Goal: Transaction & Acquisition: Purchase product/service

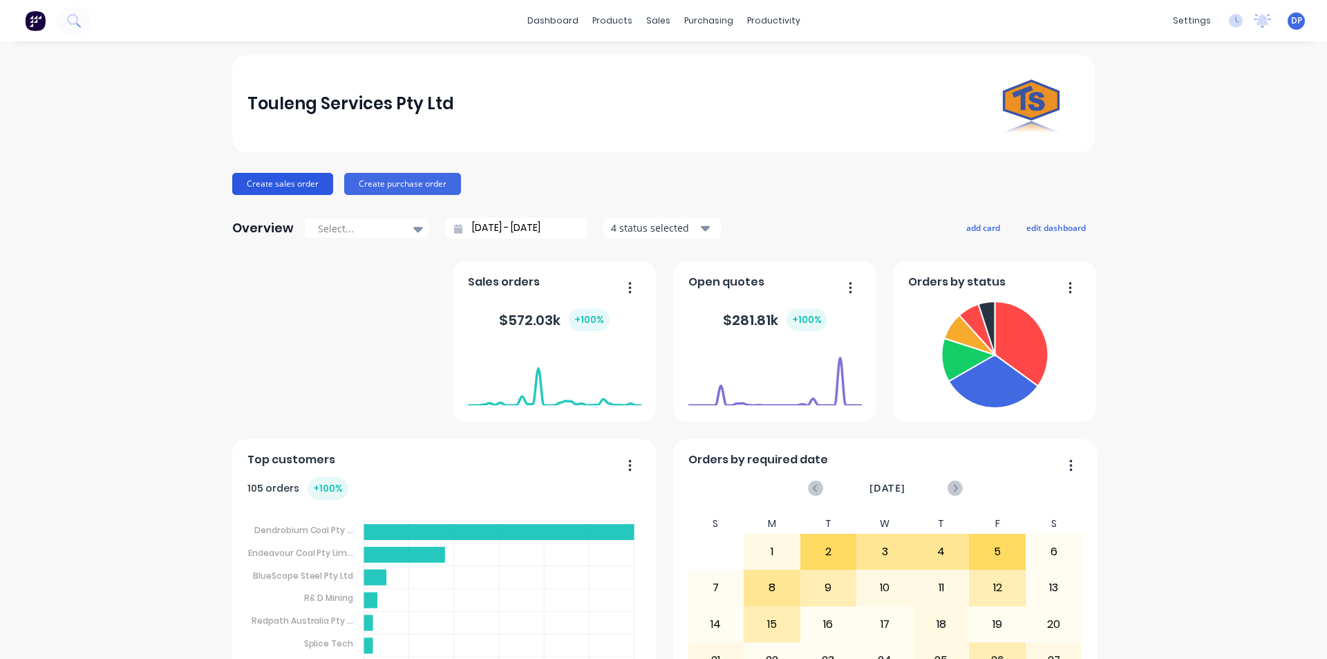
click at [281, 181] on button "Create sales order" at bounding box center [282, 184] width 101 height 22
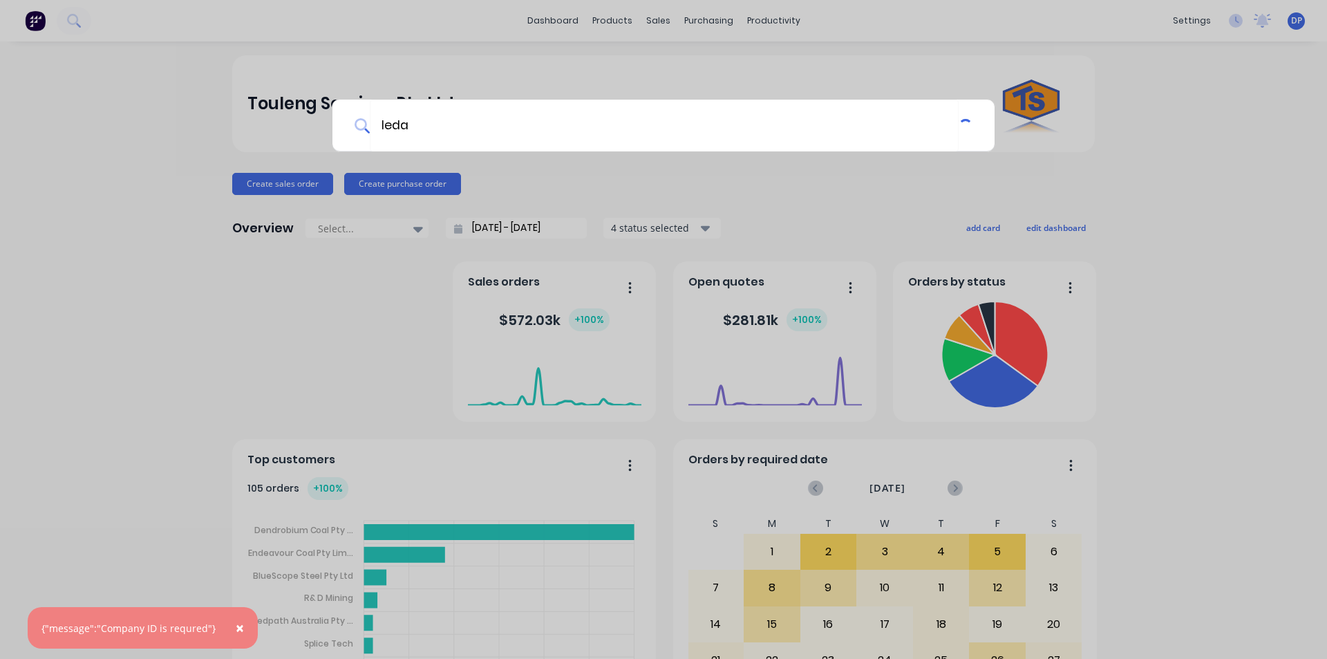
type input "leda"
click at [111, 46] on div "leda" at bounding box center [663, 329] width 1327 height 659
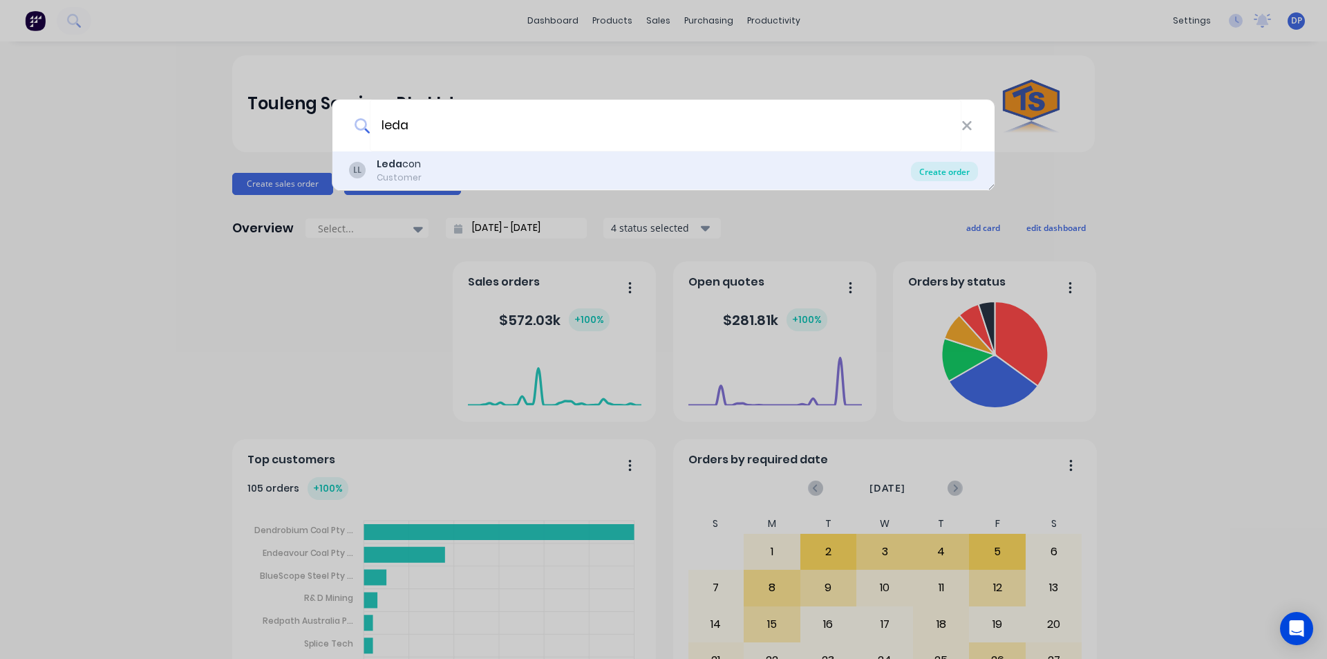
type input "leda"
click at [959, 173] on div "Create order" at bounding box center [944, 171] width 67 height 19
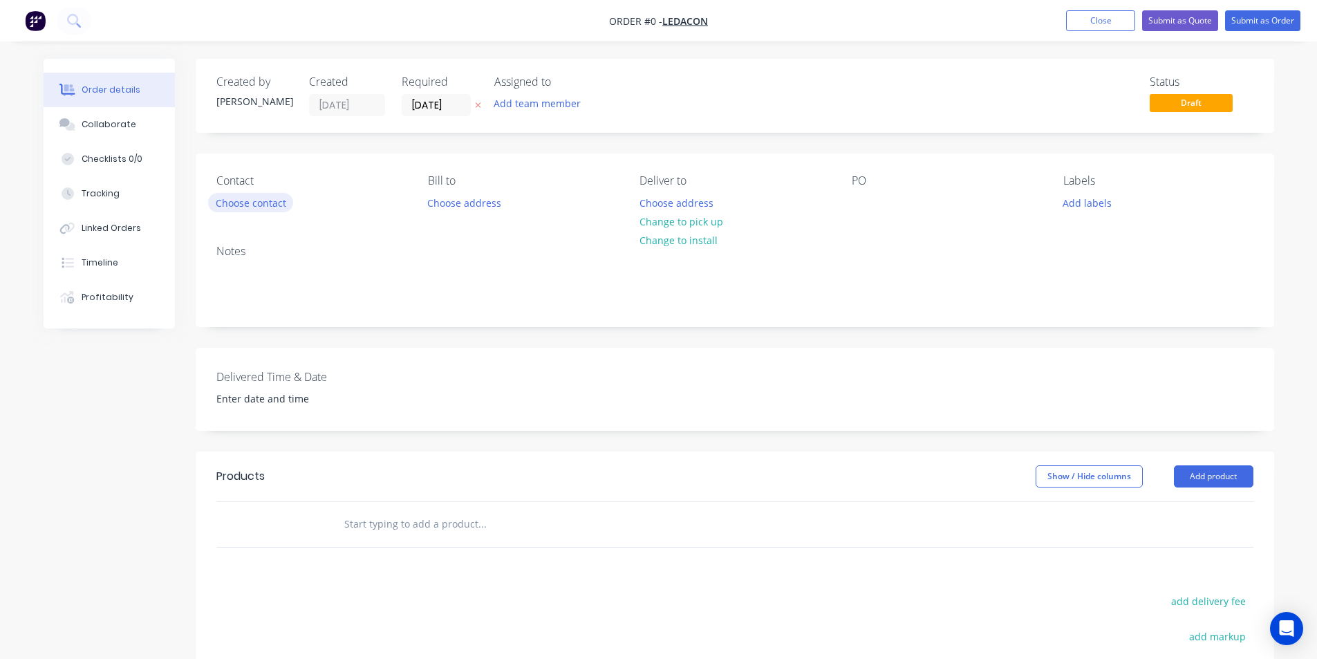
click at [268, 198] on button "Choose contact" at bounding box center [250, 202] width 85 height 19
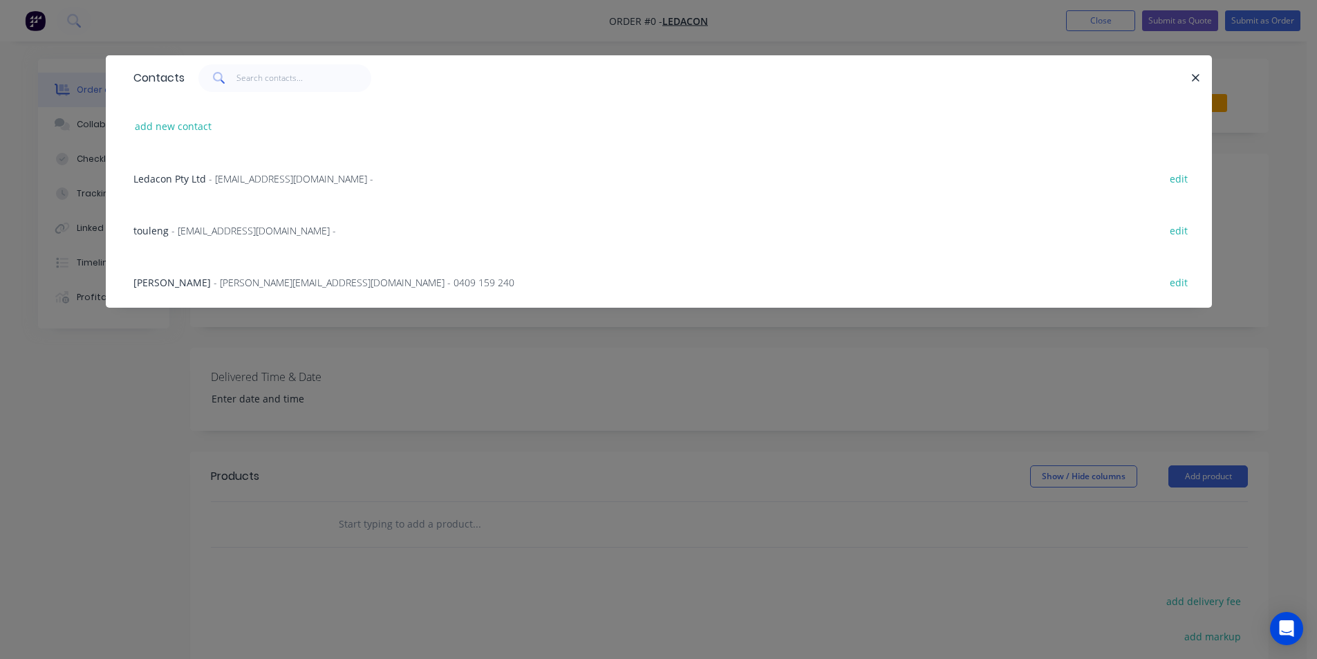
click at [214, 281] on span "- [PERSON_NAME][EMAIL_ADDRESS][DOMAIN_NAME] - 0409 159 240" at bounding box center [364, 282] width 301 height 13
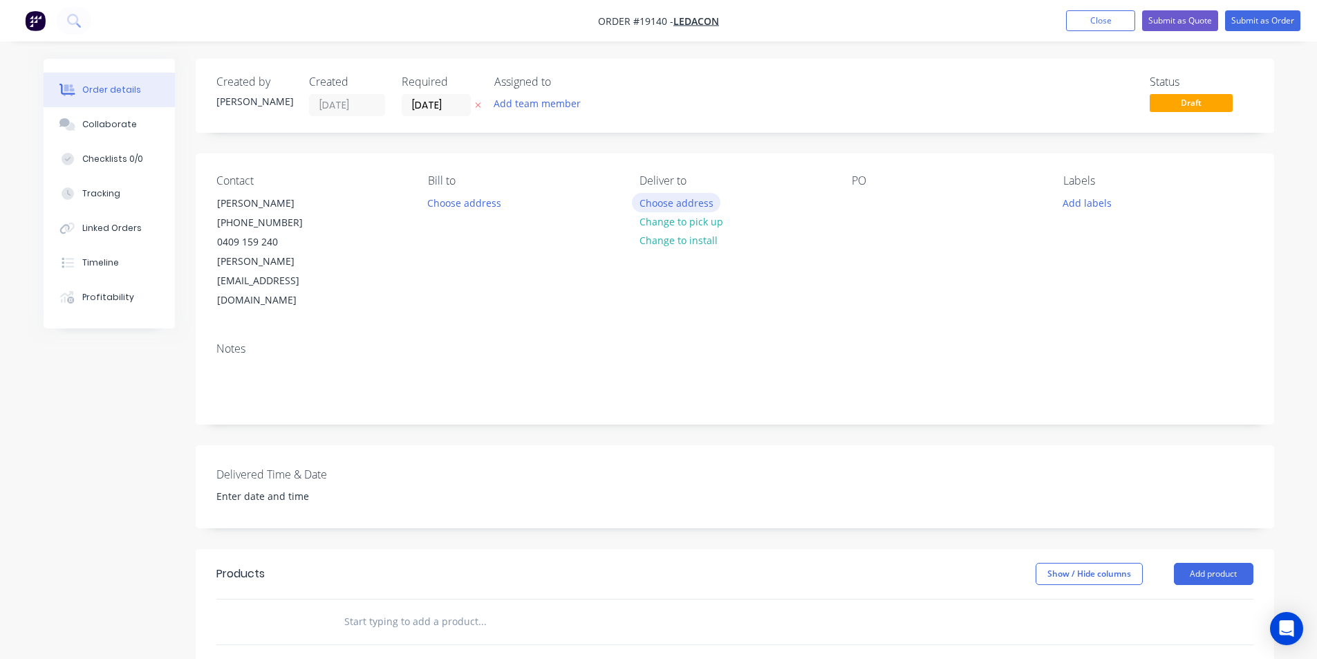
click at [670, 198] on button "Choose address" at bounding box center [676, 202] width 88 height 19
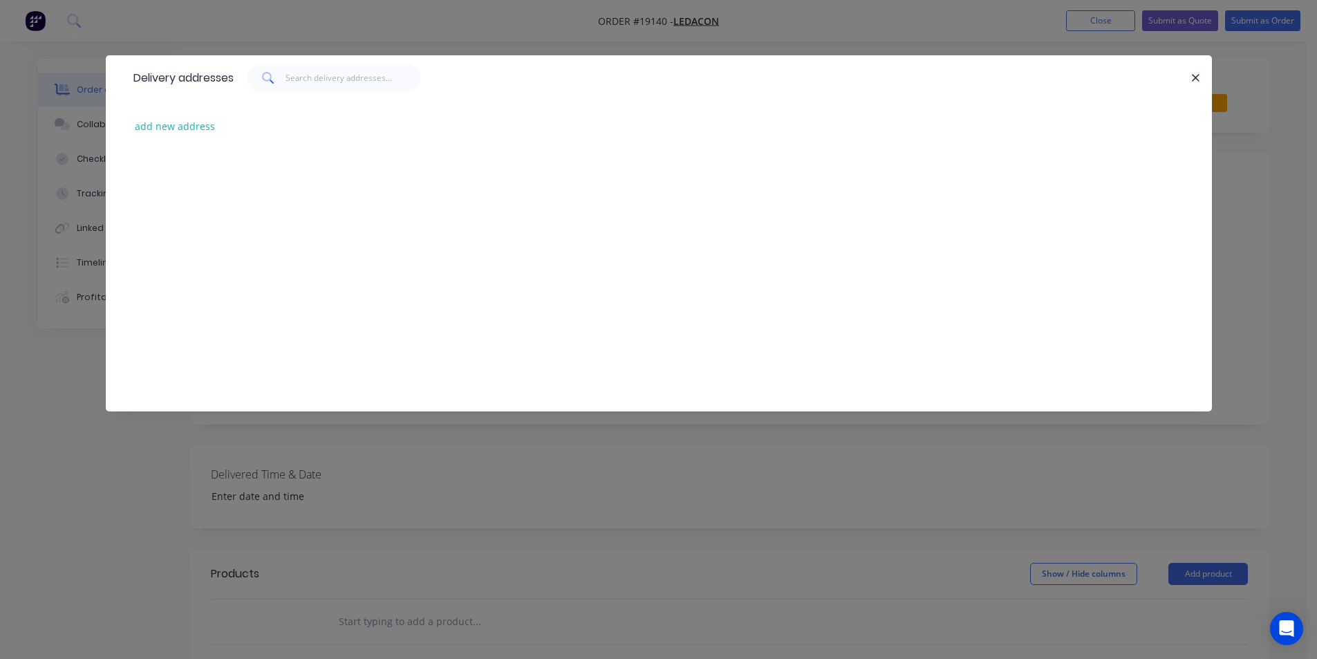
click at [1105, 478] on div "Delivery addresses add new address" at bounding box center [658, 329] width 1317 height 659
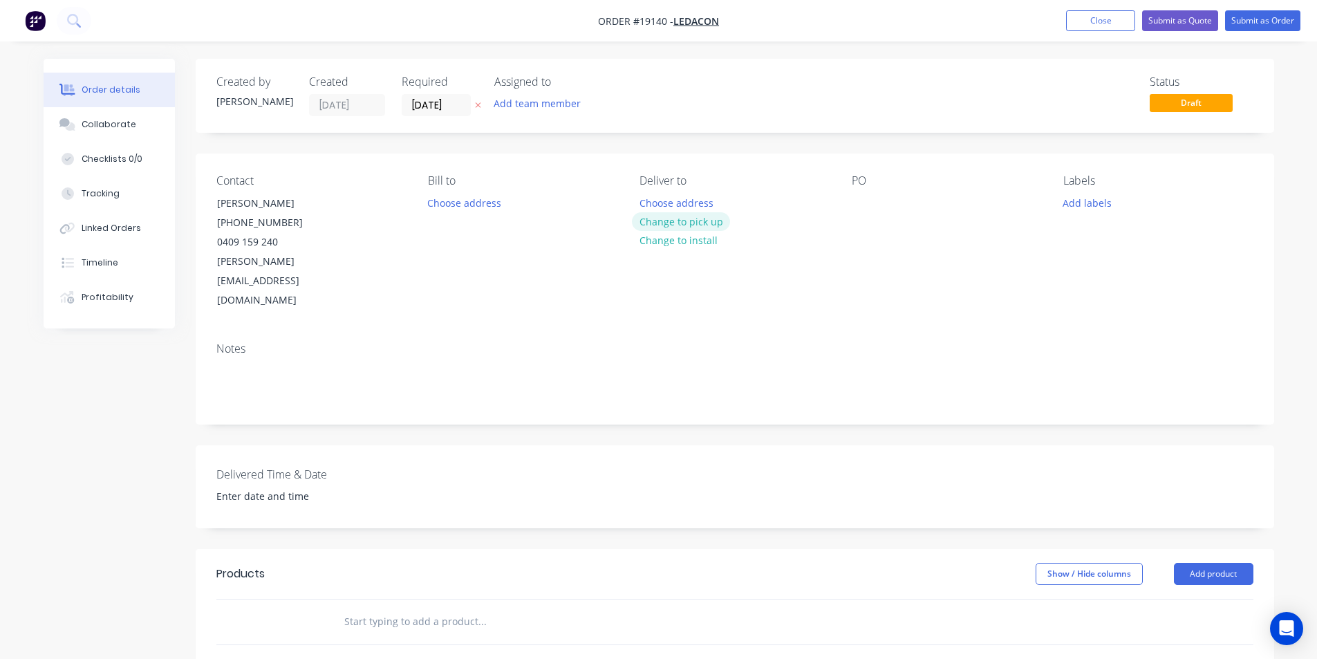
click at [698, 222] on button "Change to pick up" at bounding box center [681, 221] width 98 height 19
click at [1226, 563] on button "Add product" at bounding box center [1213, 574] width 79 height 22
click at [1218, 626] on div "Basic product" at bounding box center [1187, 636] width 106 height 20
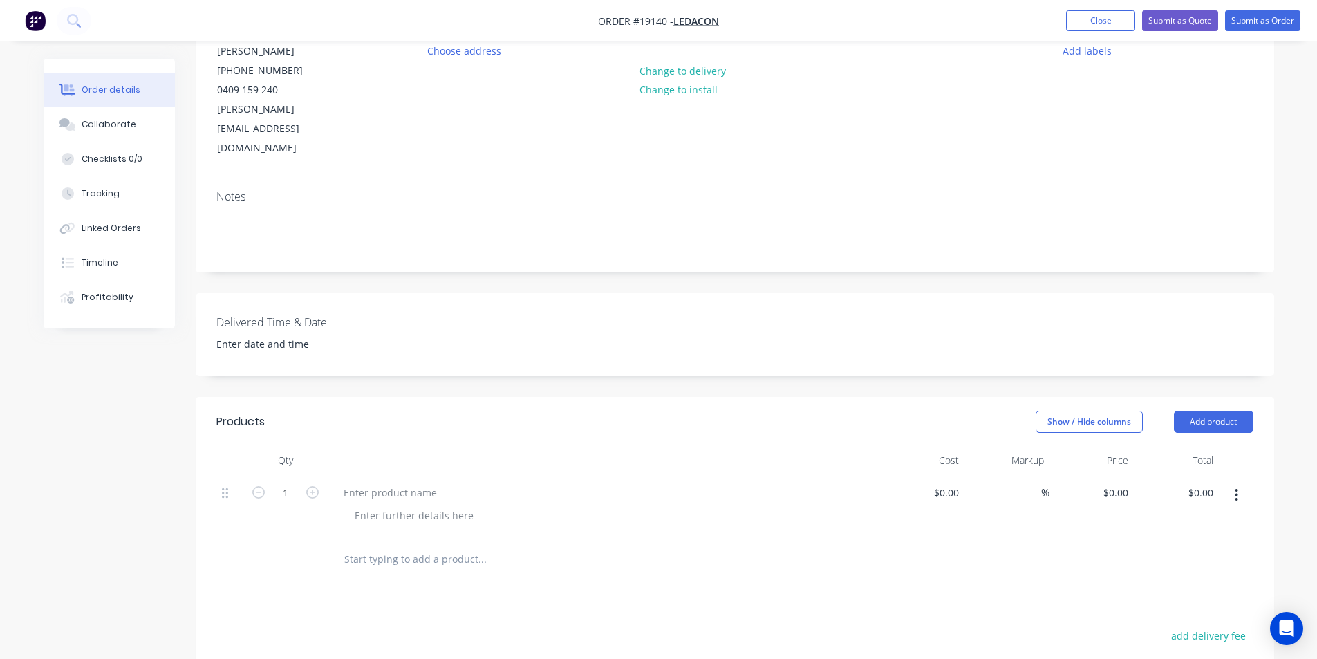
scroll to position [277, 0]
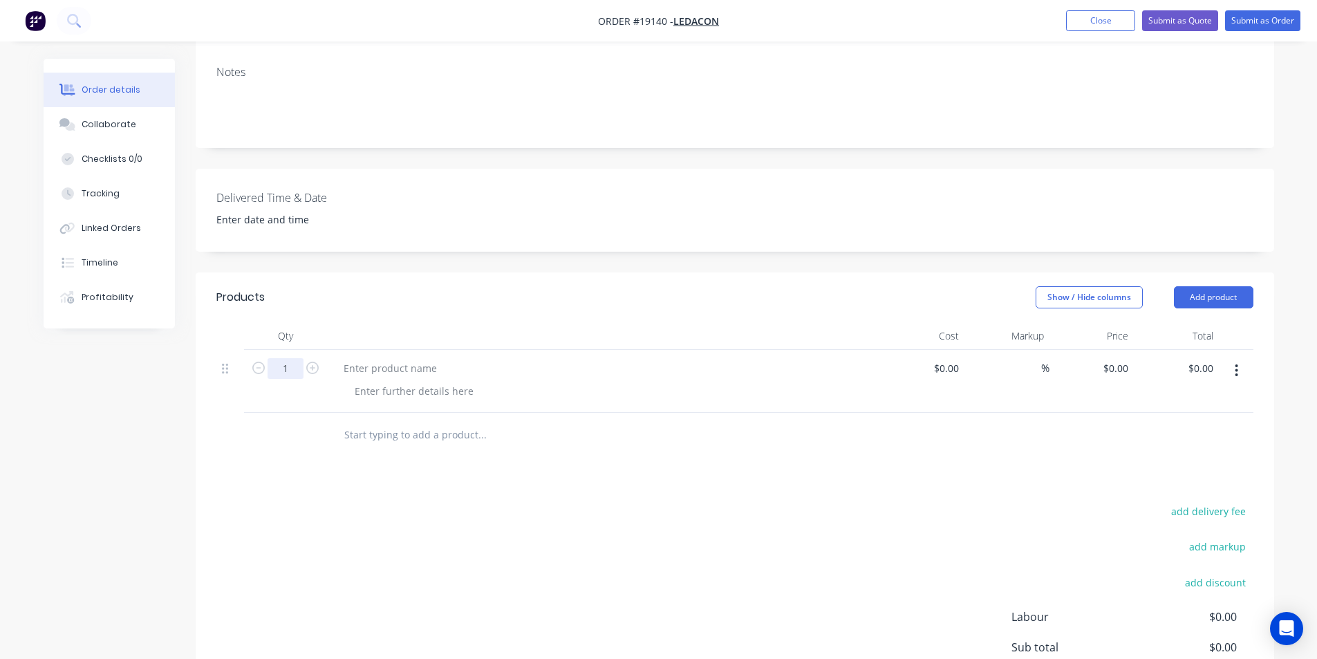
click at [285, 358] on input "1" at bounding box center [286, 368] width 36 height 21
type input "8"
click at [360, 358] on div at bounding box center [389, 368] width 115 height 20
click at [367, 358] on div at bounding box center [389, 368] width 115 height 20
click at [393, 381] on div at bounding box center [414, 391] width 141 height 20
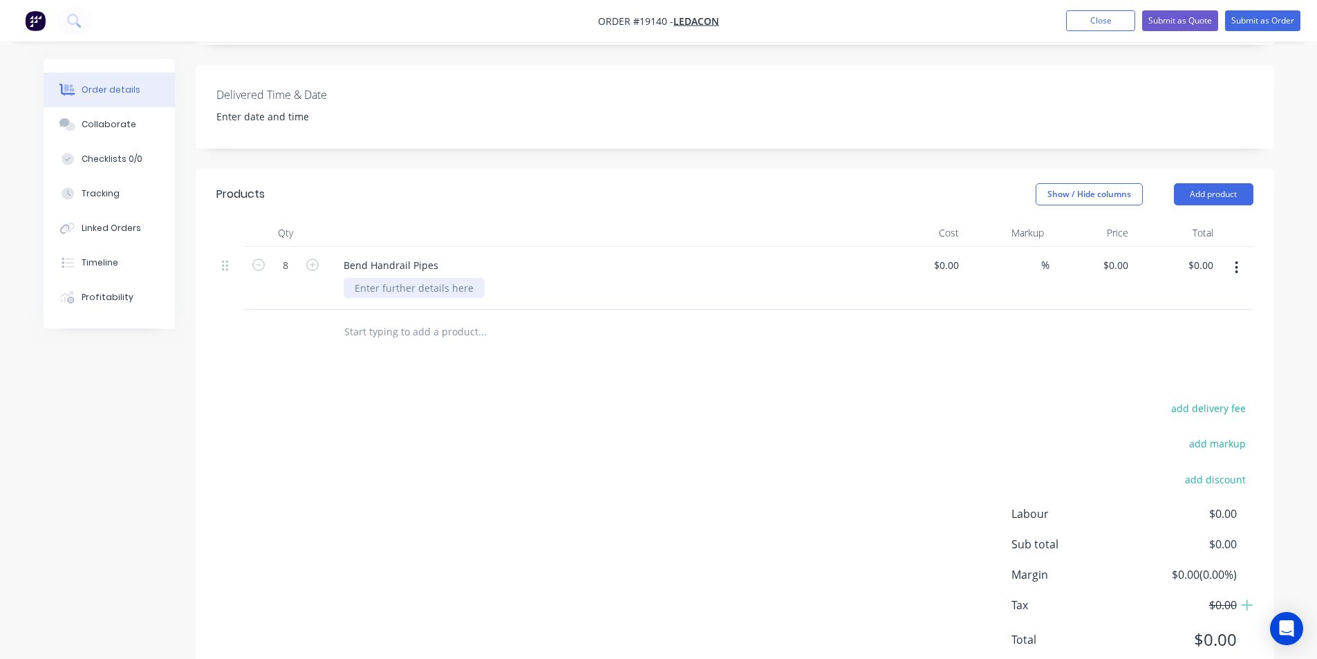
scroll to position [389, 0]
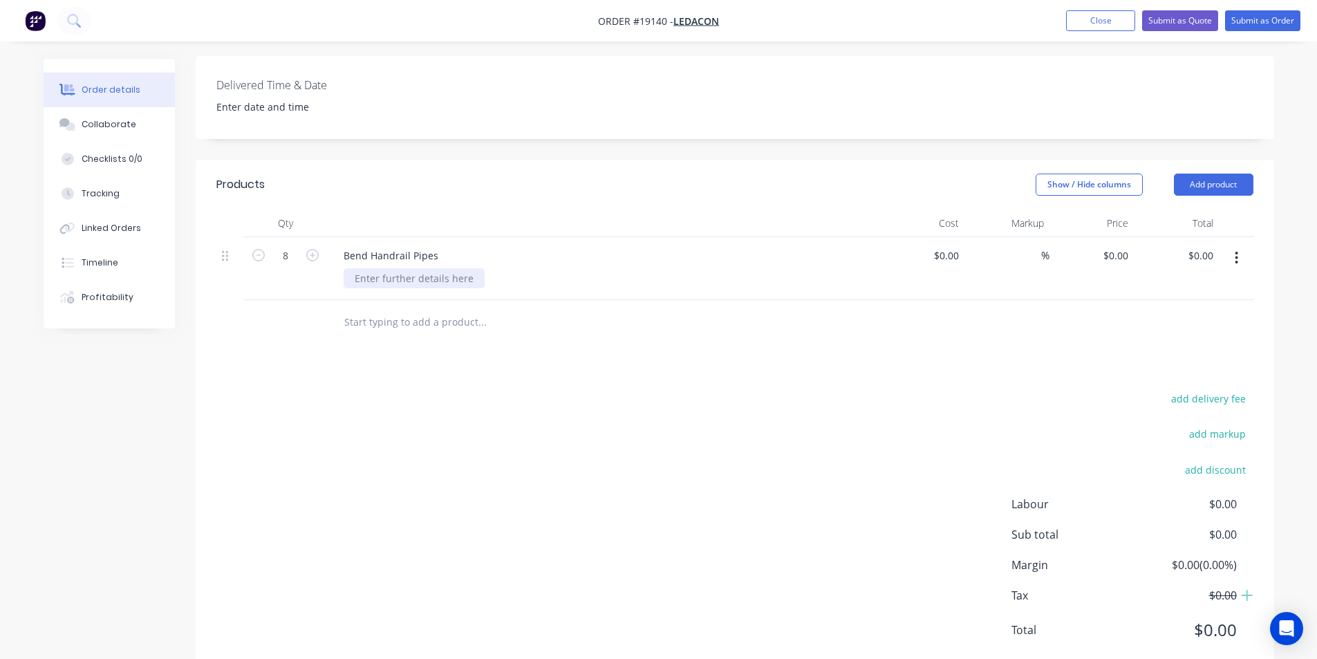
click at [435, 268] on div at bounding box center [414, 278] width 141 height 20
click at [609, 308] on input "text" at bounding box center [482, 322] width 277 height 28
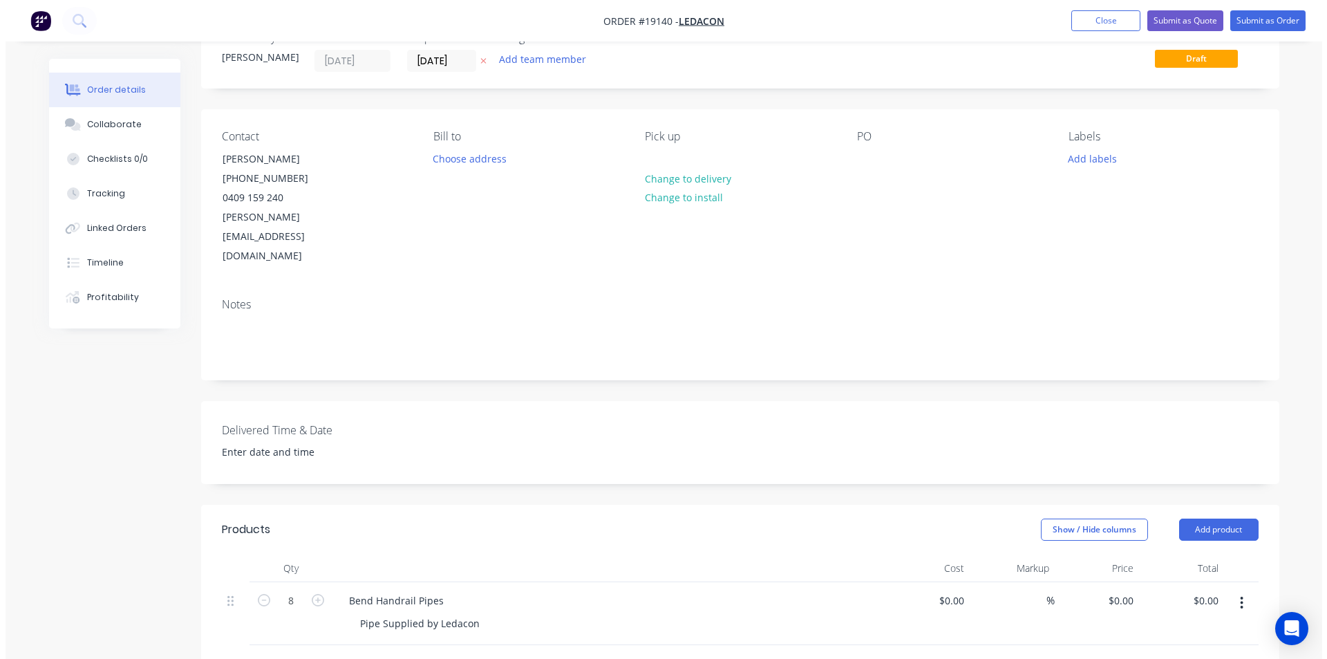
scroll to position [0, 0]
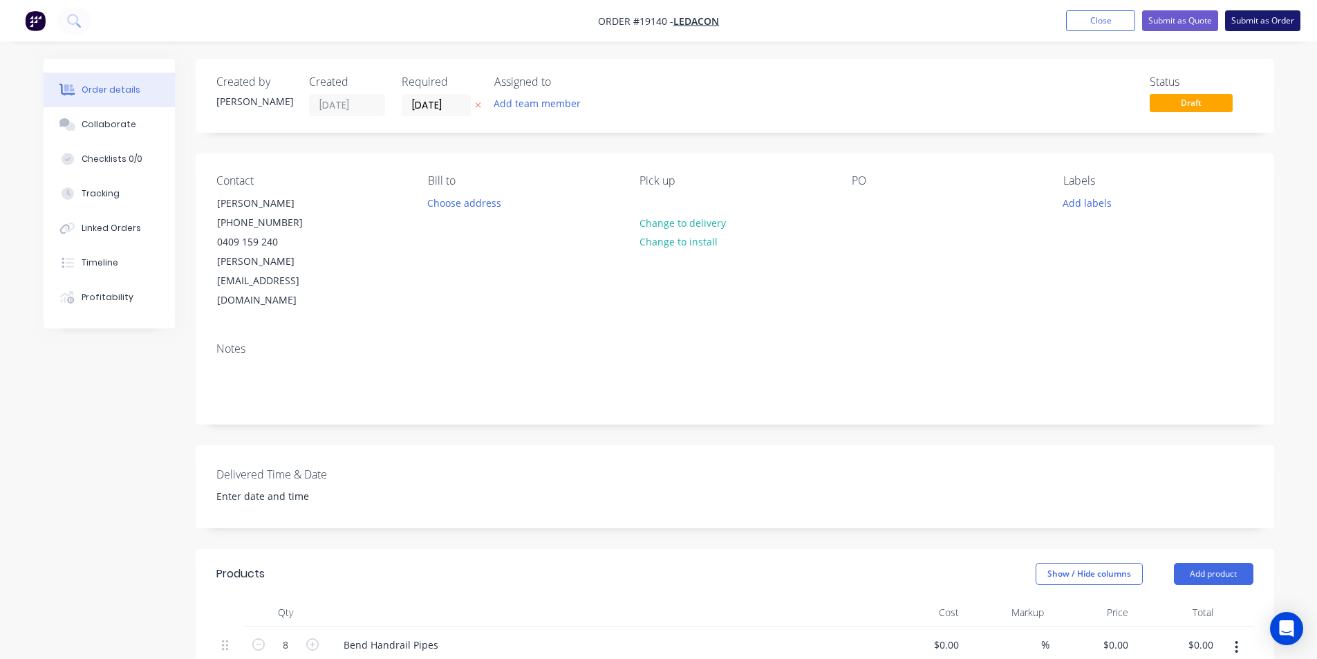
click at [1250, 21] on button "Submit as Order" at bounding box center [1262, 20] width 75 height 21
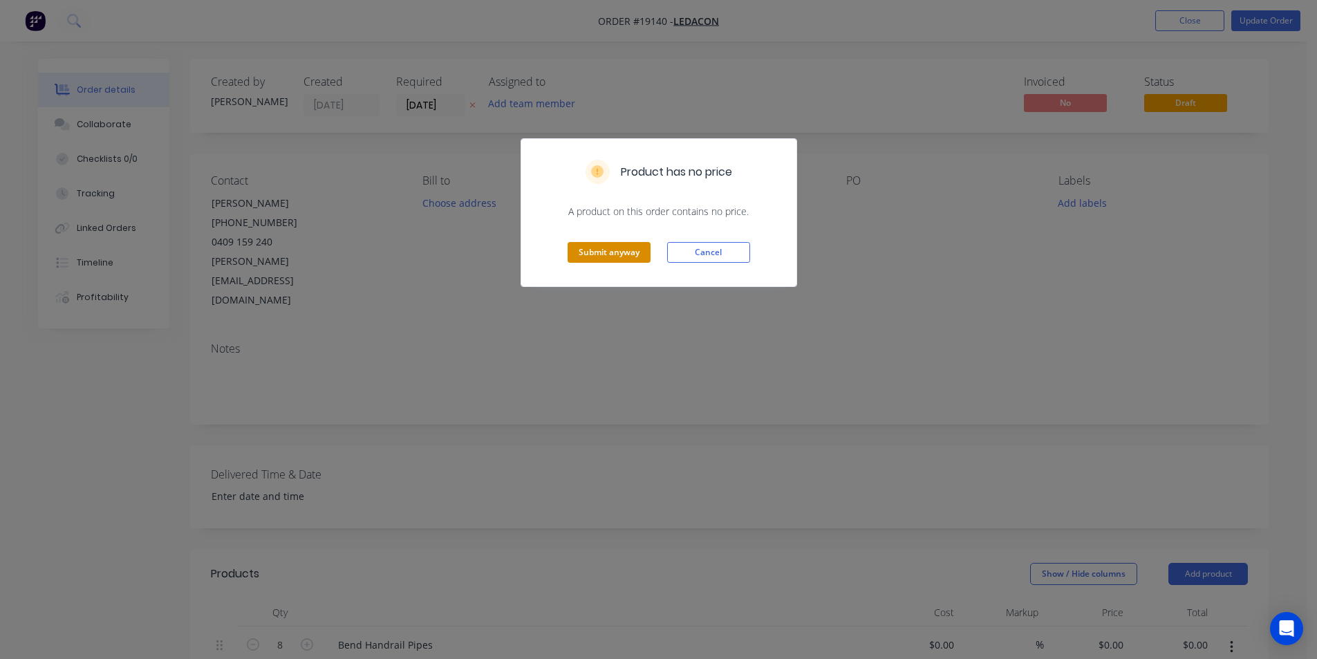
click at [632, 253] on button "Submit anyway" at bounding box center [609, 252] width 83 height 21
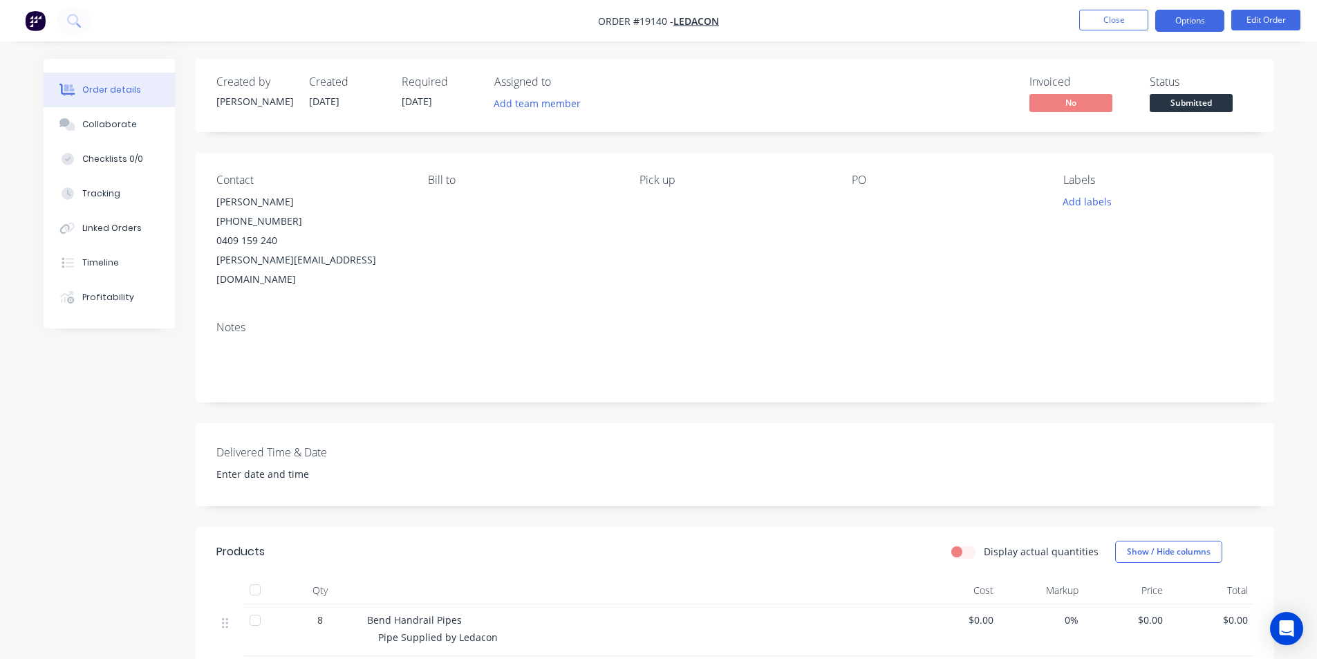
click at [1196, 21] on button "Options" at bounding box center [1189, 21] width 69 height 22
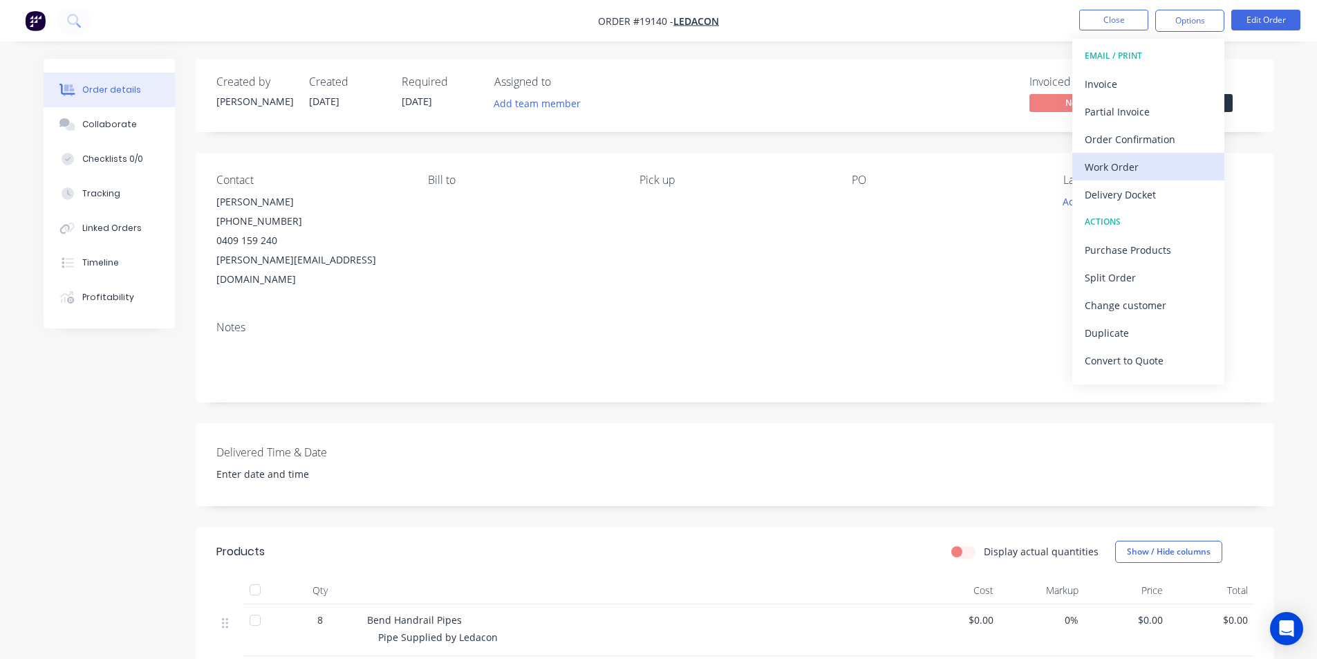
click at [1142, 174] on div "Work Order" at bounding box center [1148, 167] width 127 height 20
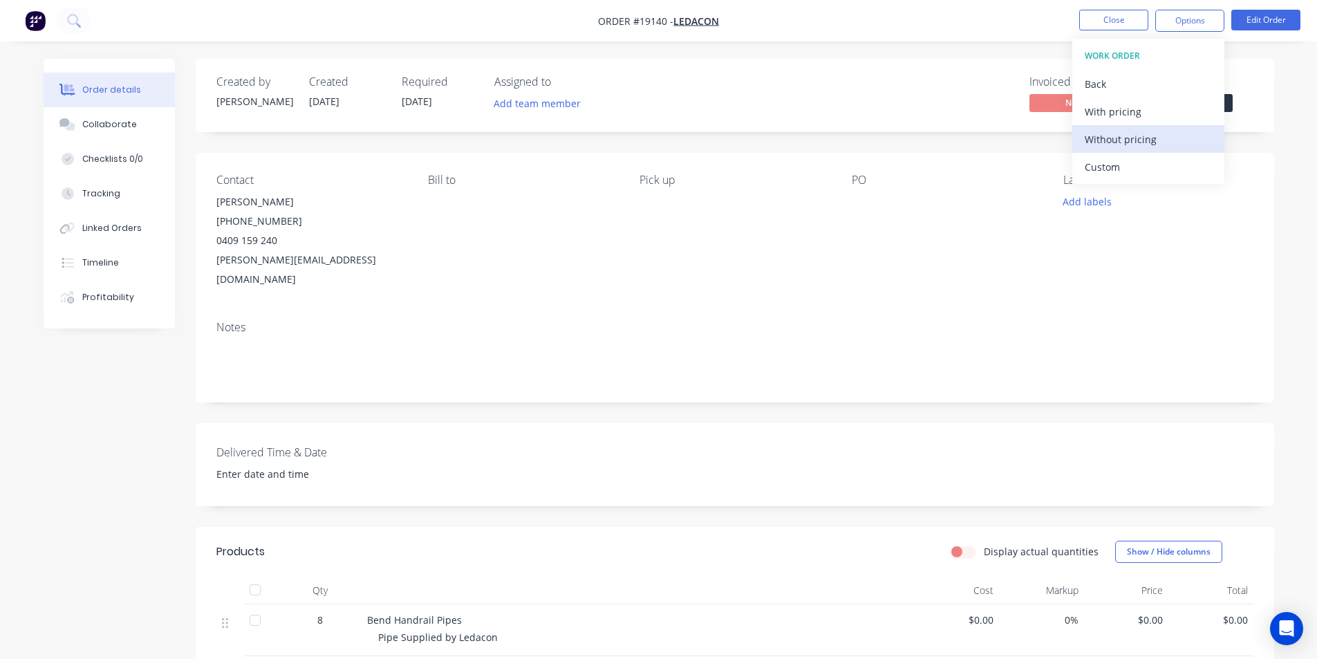
click at [1147, 149] on div "Without pricing" at bounding box center [1148, 139] width 127 height 20
drag, startPoint x: 581, startPoint y: 188, endPoint x: 617, endPoint y: 160, distance: 46.3
click at [581, 188] on div "Bill to" at bounding box center [522, 231] width 189 height 115
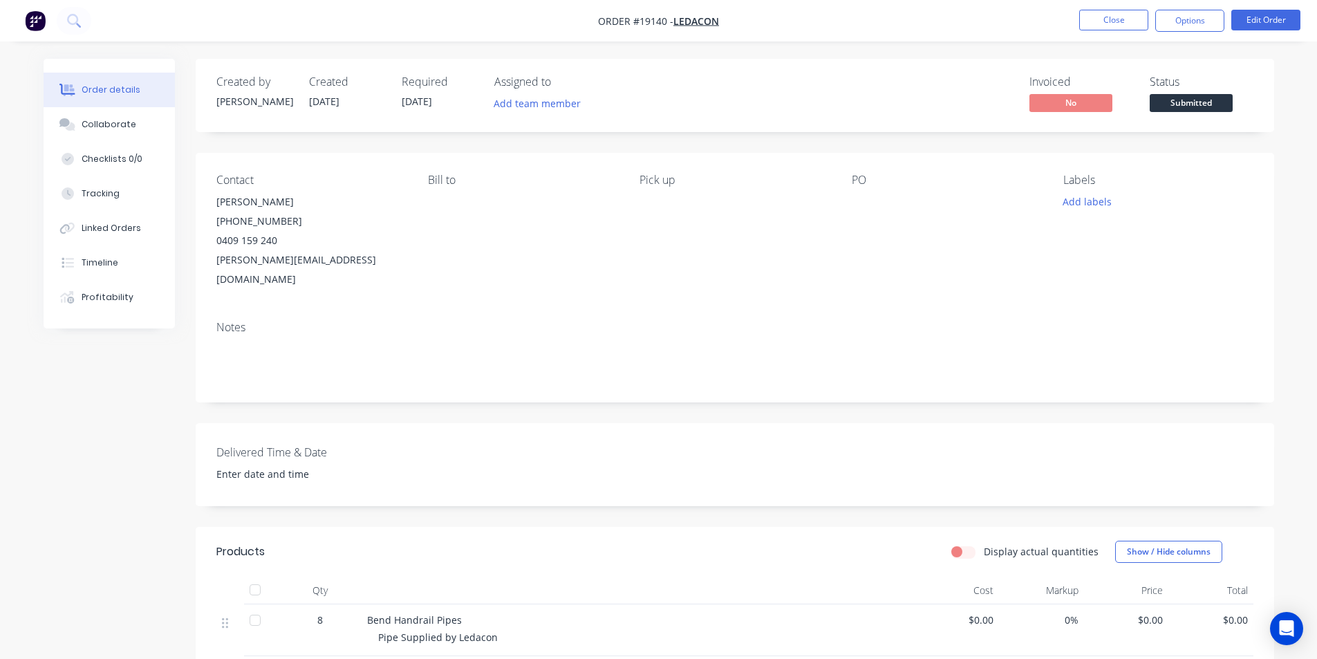
click at [39, 21] on img "button" at bounding box center [35, 20] width 21 height 21
